Goal: Check status: Check status

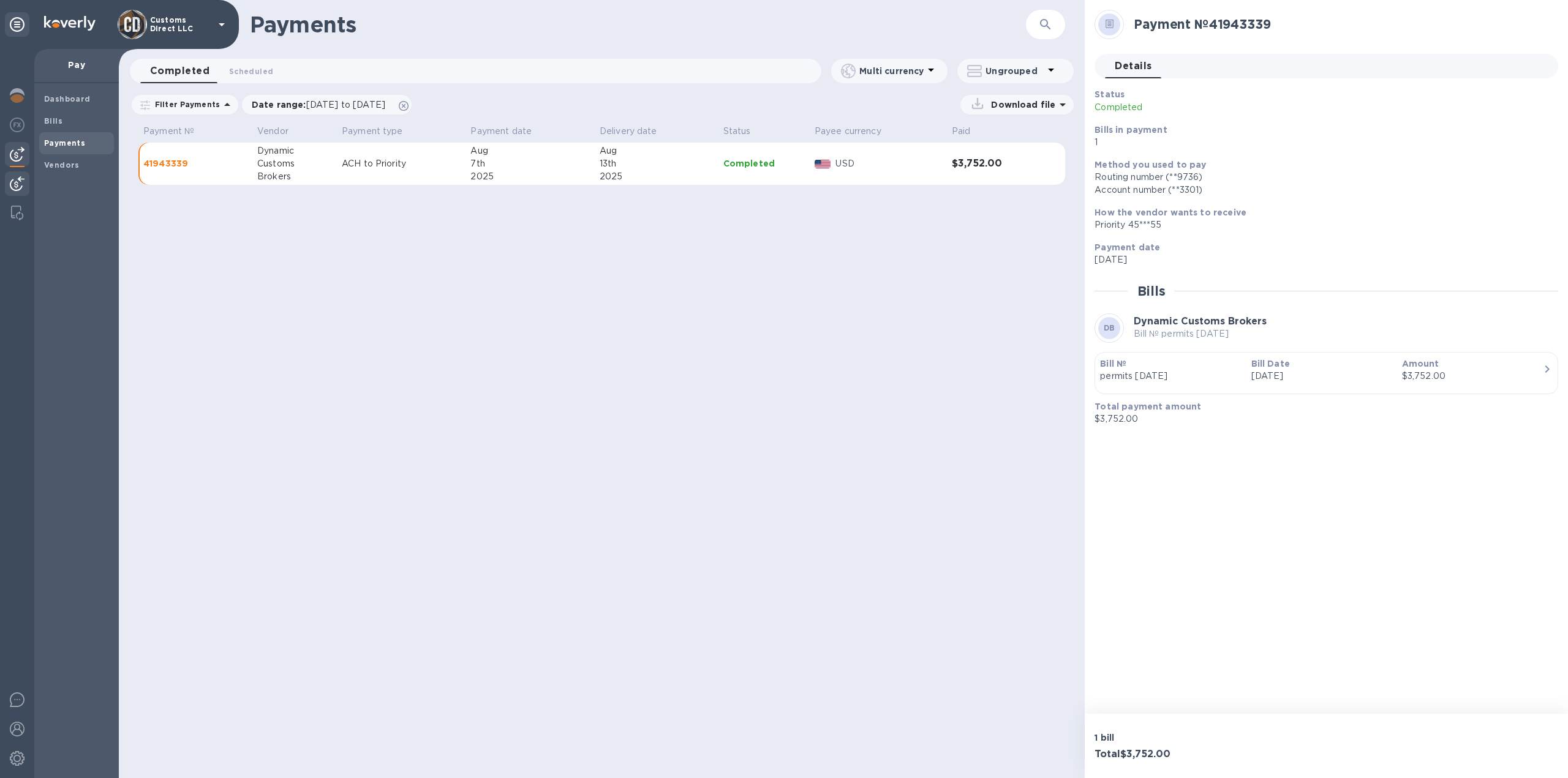
click at [18, 180] on img at bounding box center [17, 184] width 15 height 15
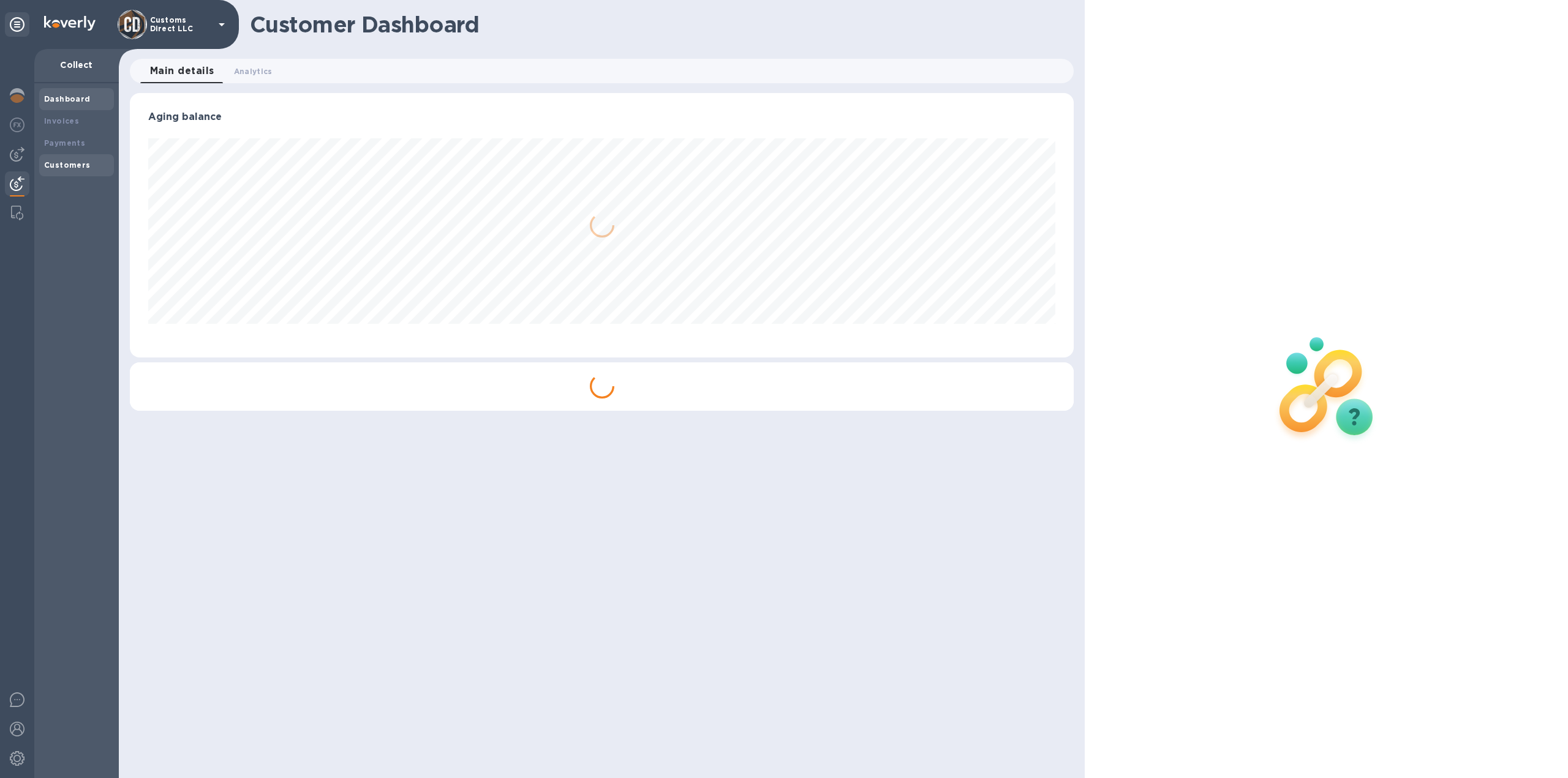
scroll to position [265, 945]
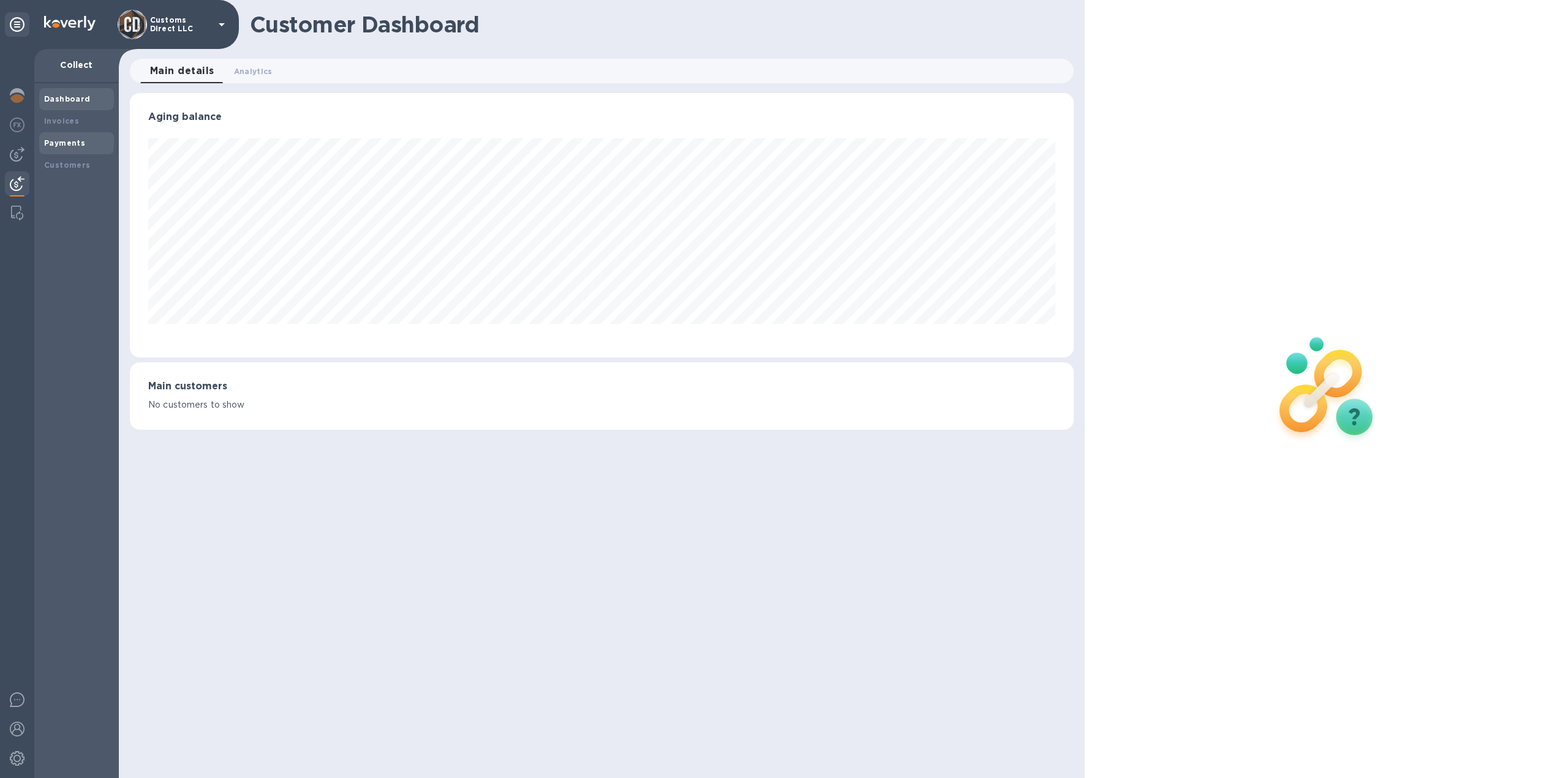
click at [68, 145] on b "Payments" at bounding box center [64, 143] width 41 height 9
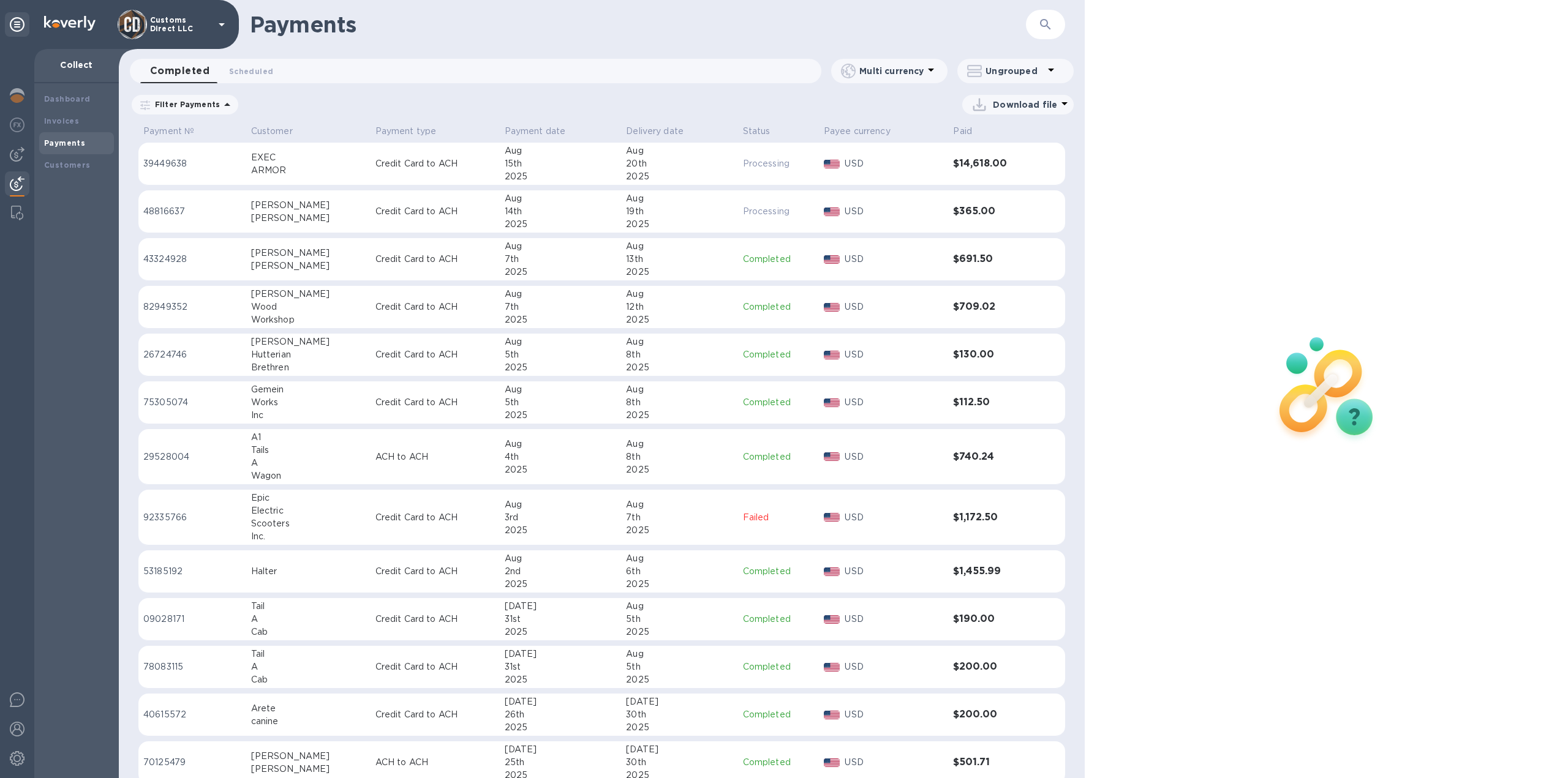
click at [668, 167] on div "20th" at bounding box center [679, 164] width 106 height 13
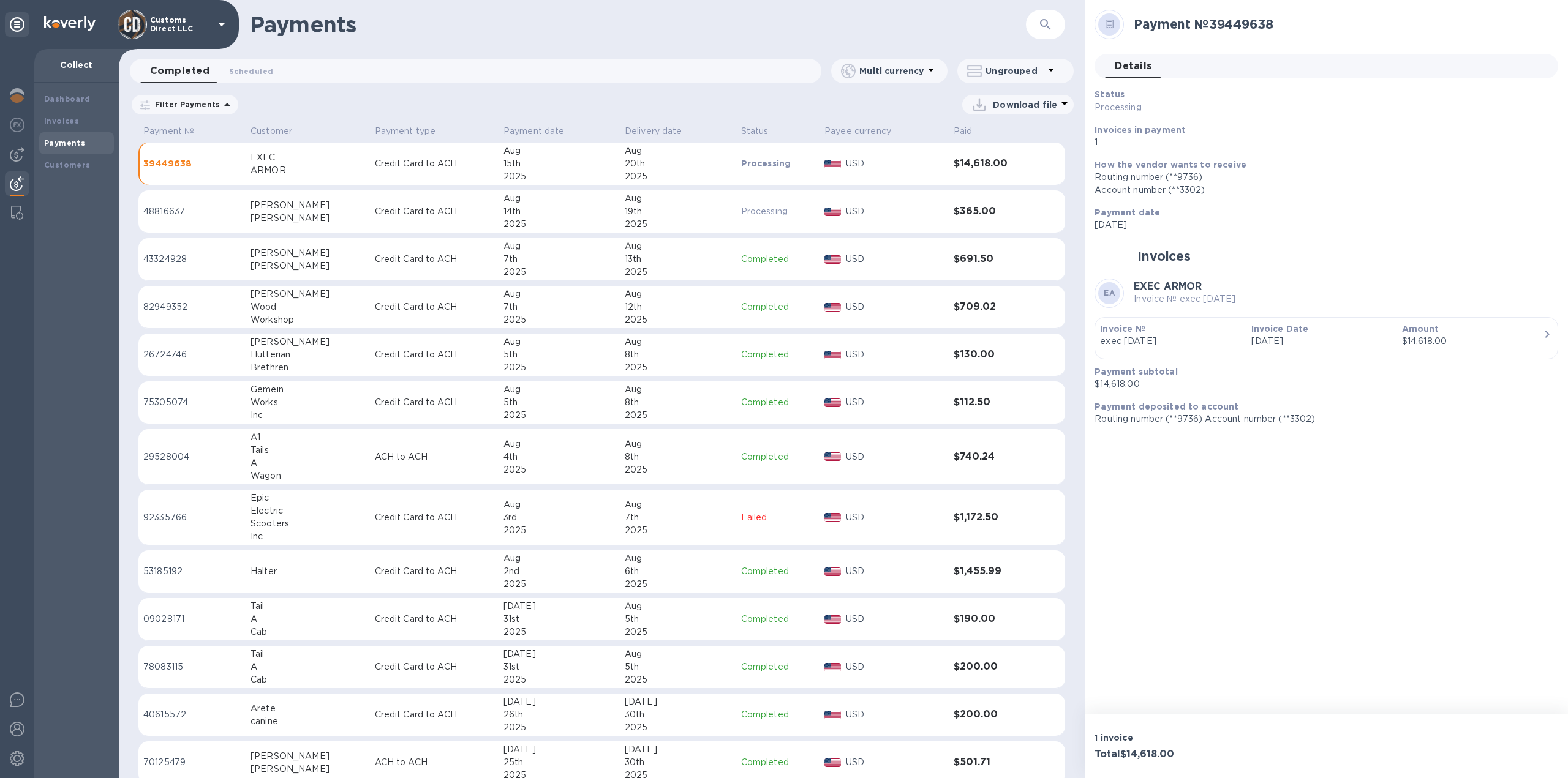
click at [1404, 225] on p "[DATE]" at bounding box center [1322, 225] width 454 height 13
drag, startPoint x: 14, startPoint y: 699, endPoint x: 153, endPoint y: 666, distance: 142.9
click at [15, 699] on img at bounding box center [17, 700] width 15 height 15
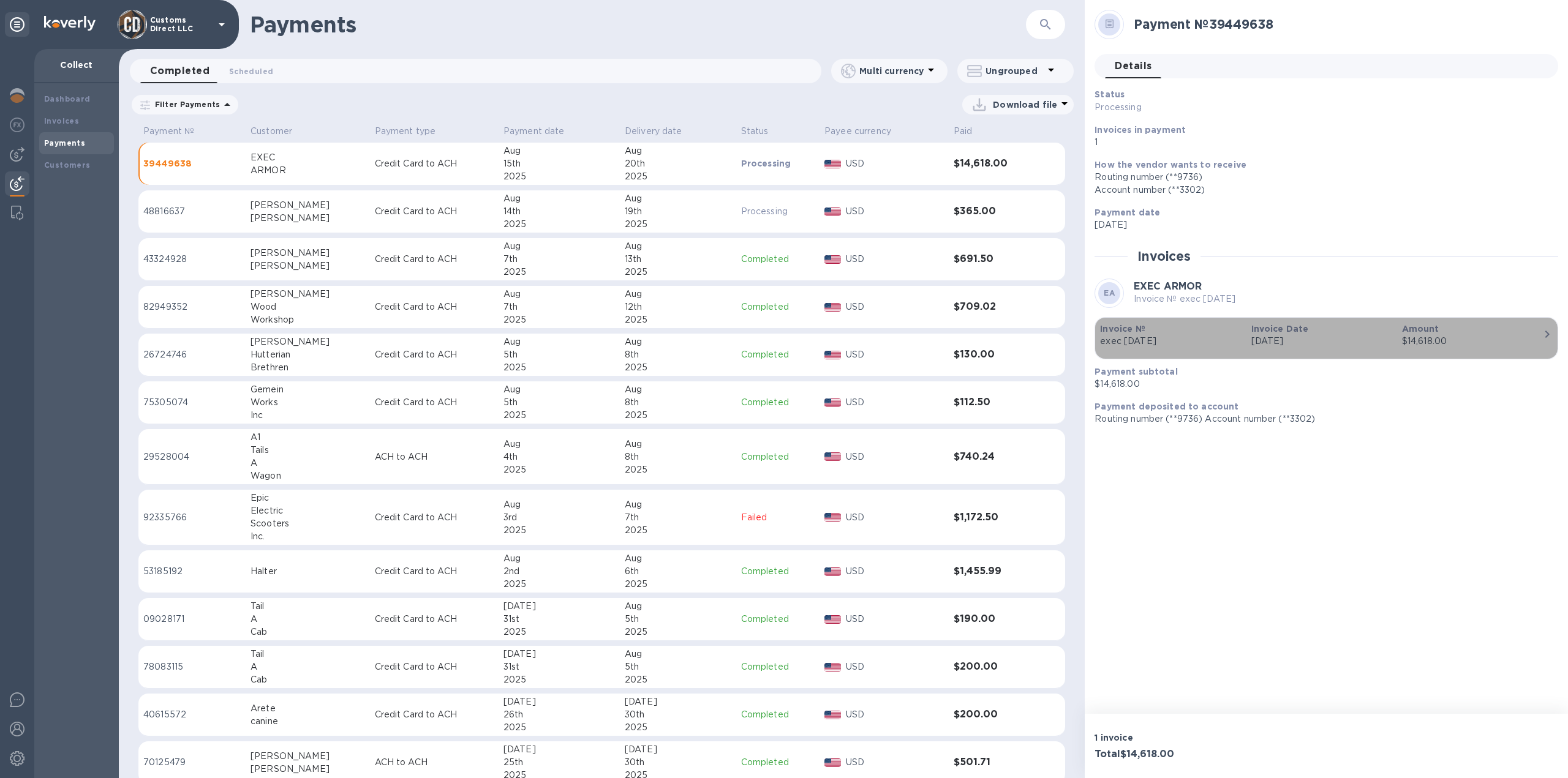
click at [1547, 338] on icon "button" at bounding box center [1547, 334] width 15 height 15
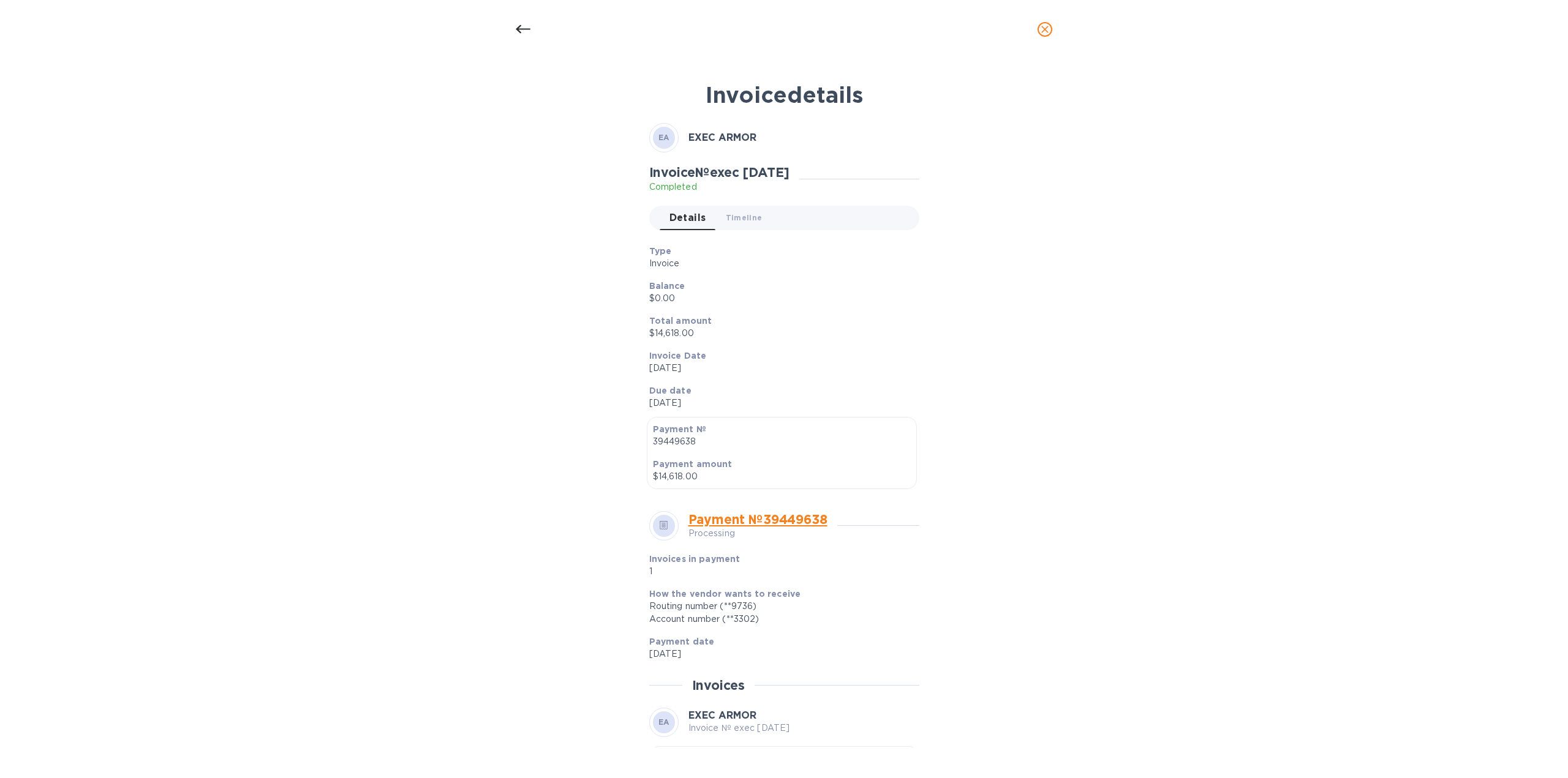
click at [520, 27] on icon at bounding box center [523, 28] width 15 height 8
